Goal: Navigation & Orientation: Find specific page/section

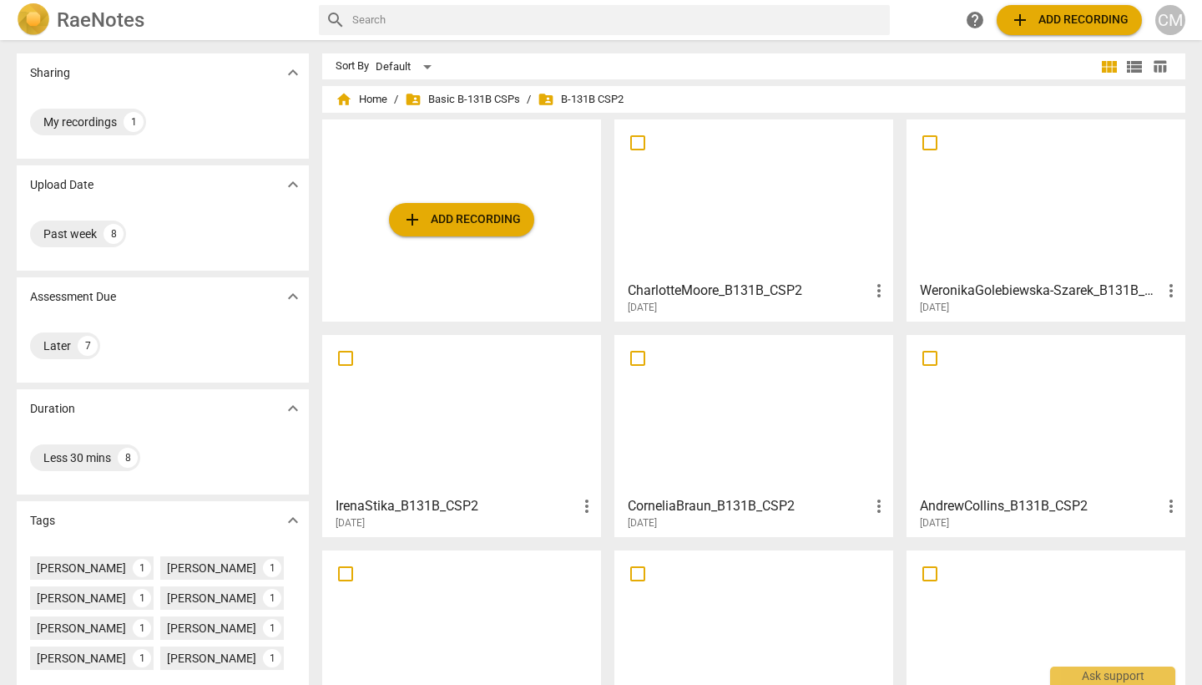
scroll to position [7, 0]
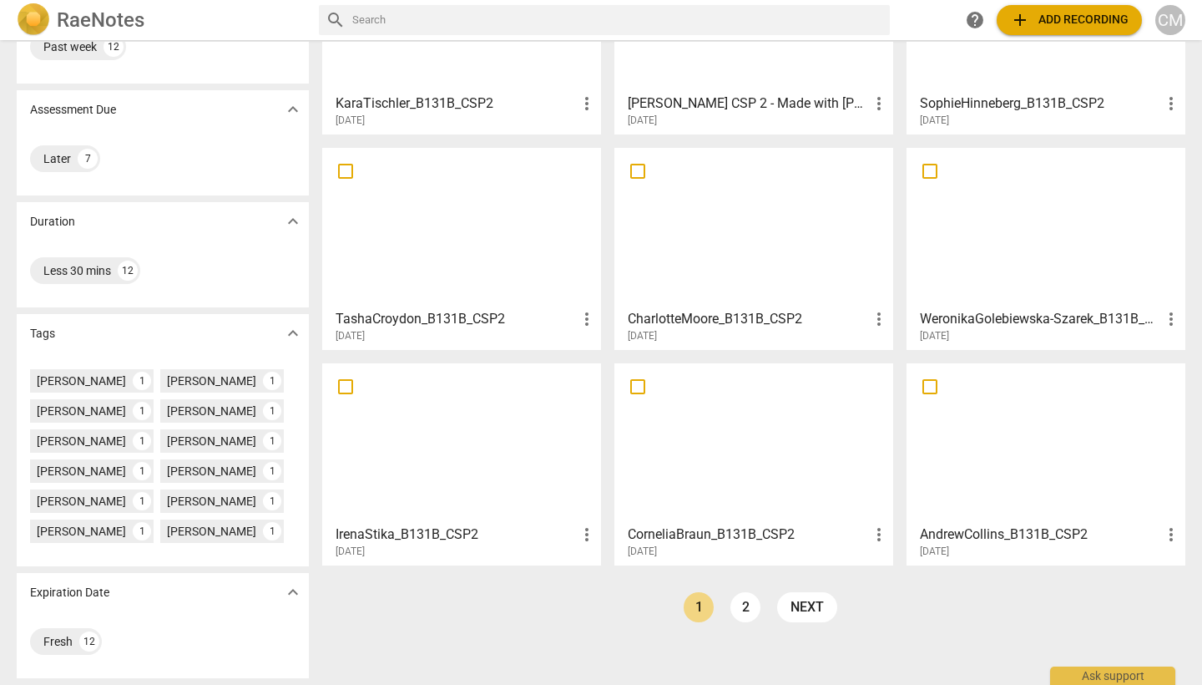
scroll to position [217, 0]
click at [741, 592] on link "2" at bounding box center [745, 607] width 30 height 30
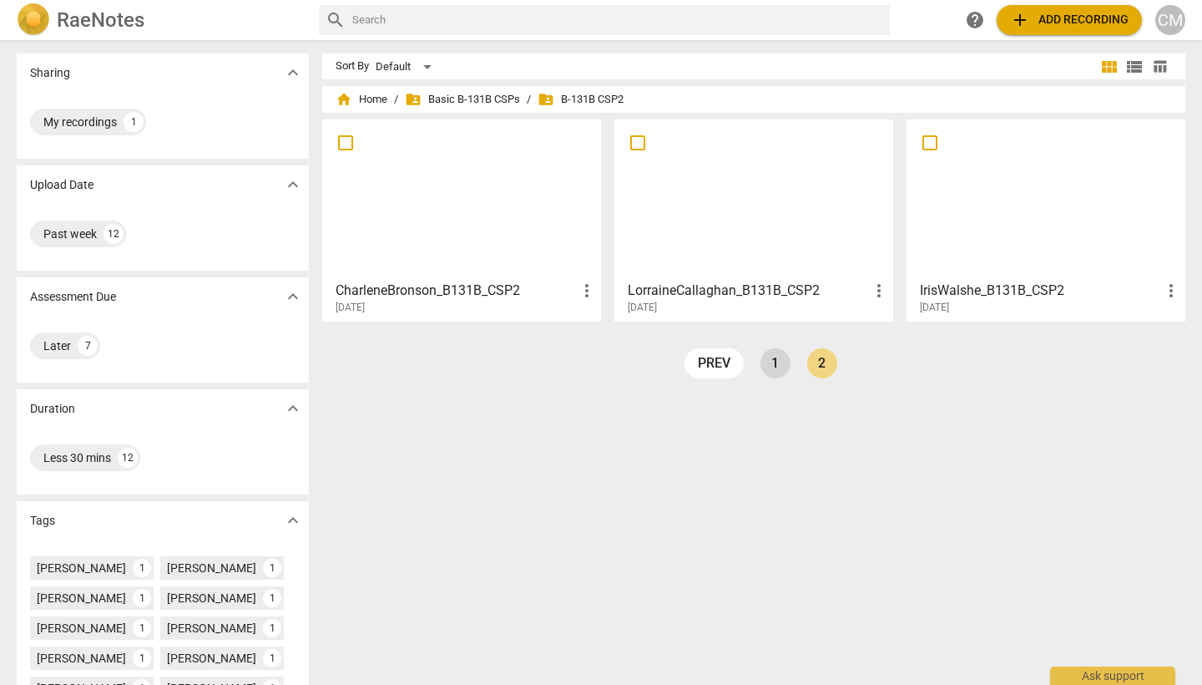
click at [775, 363] on link "1" at bounding box center [776, 363] width 30 height 30
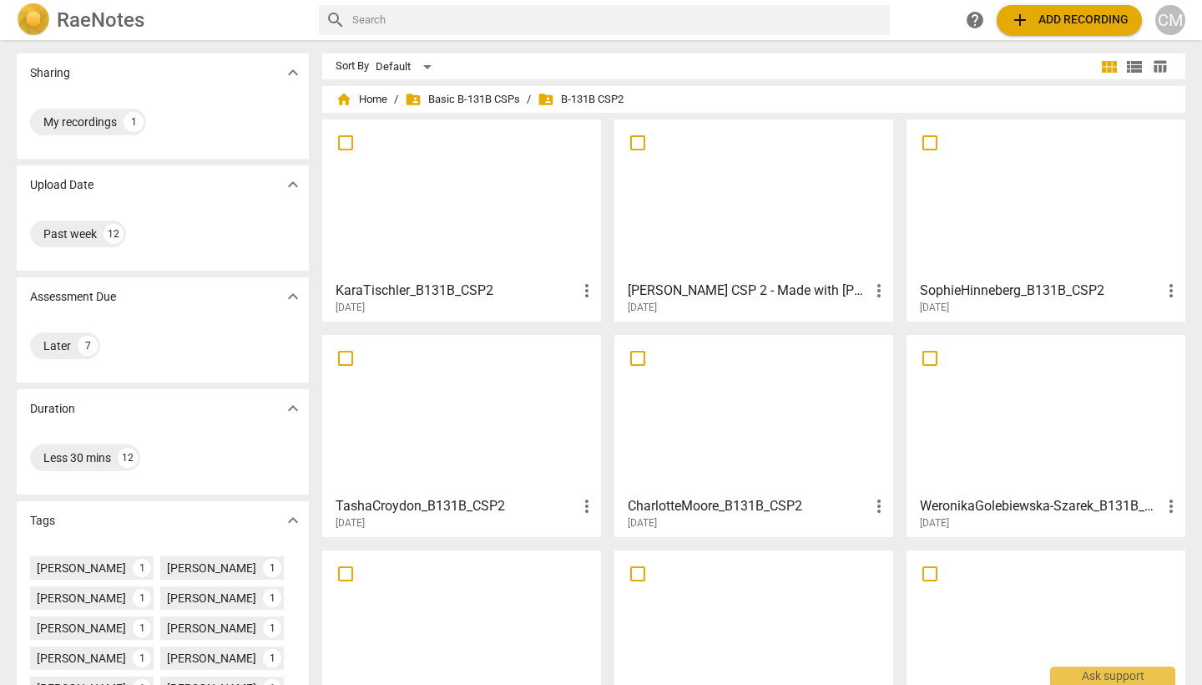
click at [697, 503] on h3 "CharlotteMoore_B131B_CSP2" at bounding box center [748, 506] width 241 height 20
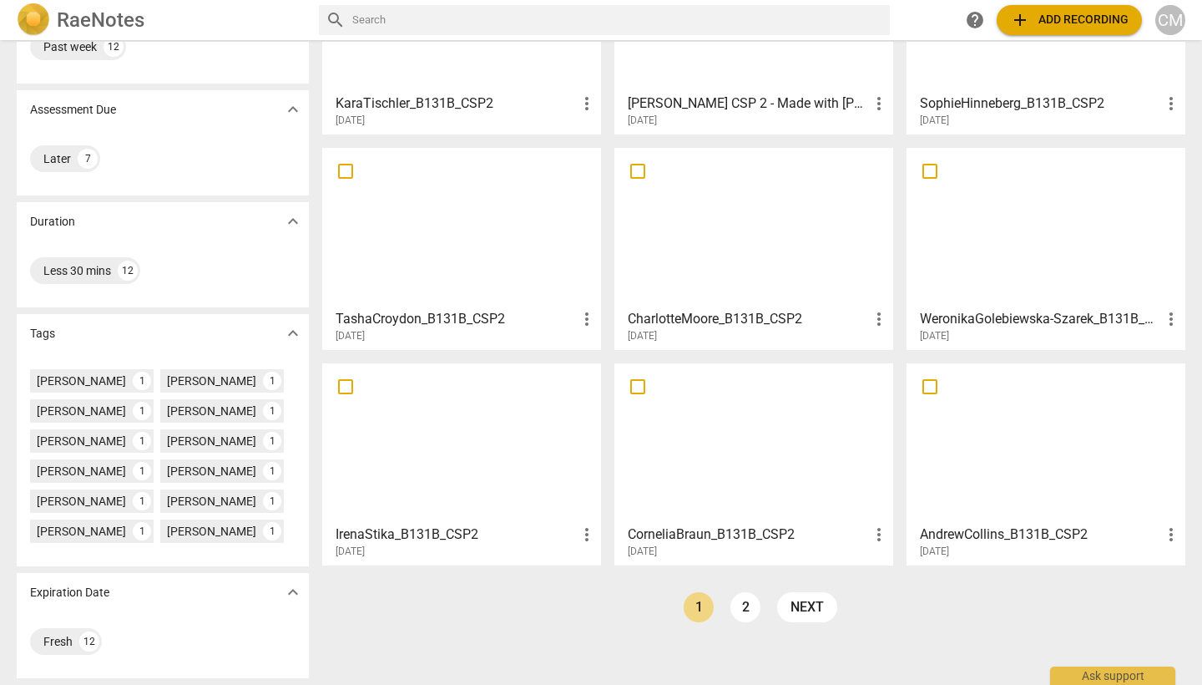
scroll to position [201, 0]
click at [746, 600] on link "2" at bounding box center [745, 607] width 30 height 30
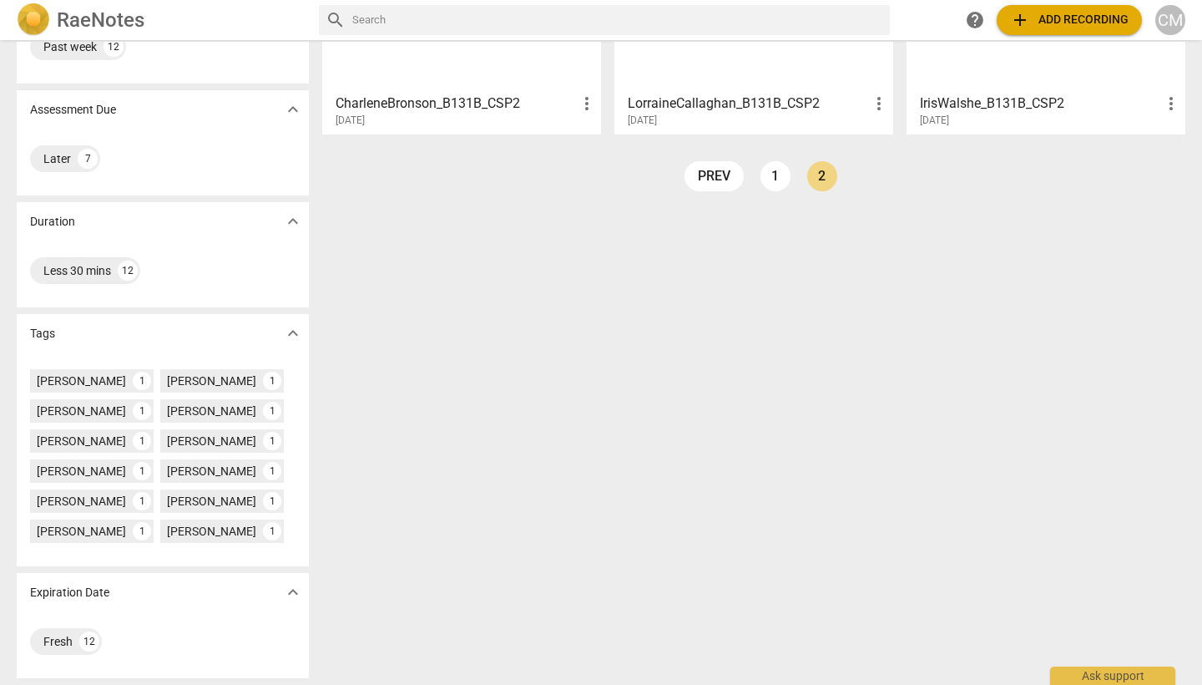
scroll to position [217, 0]
click at [770, 161] on link "1" at bounding box center [776, 176] width 30 height 30
